Goal: Check status: Check status

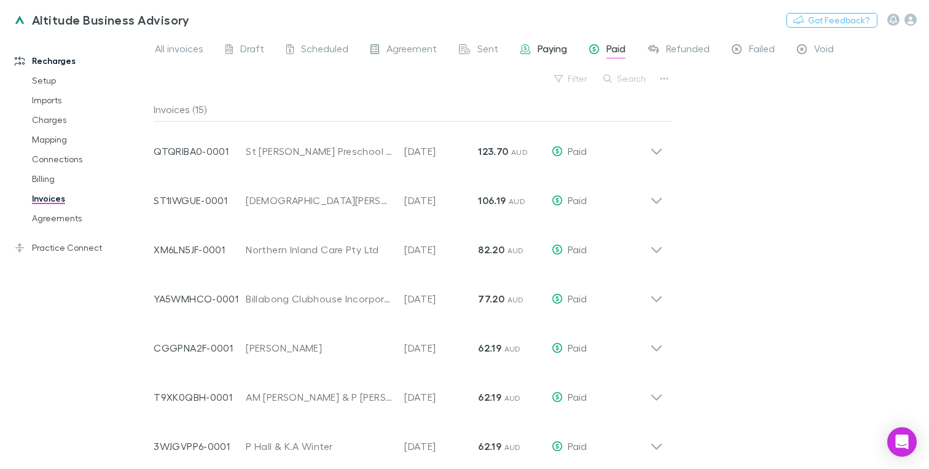
click at [552, 54] on span "Paying" at bounding box center [552, 50] width 29 height 16
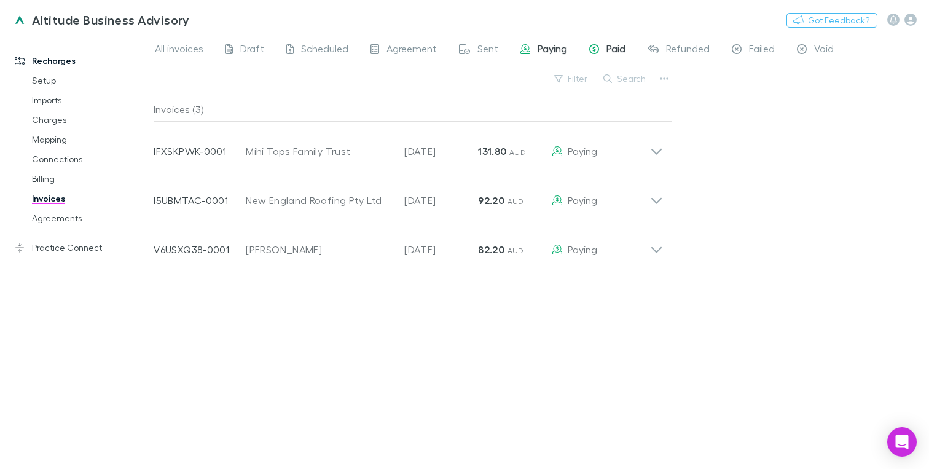
click at [620, 46] on span "Paid" at bounding box center [615, 50] width 19 height 16
